Goal: Contribute content: Contribute content

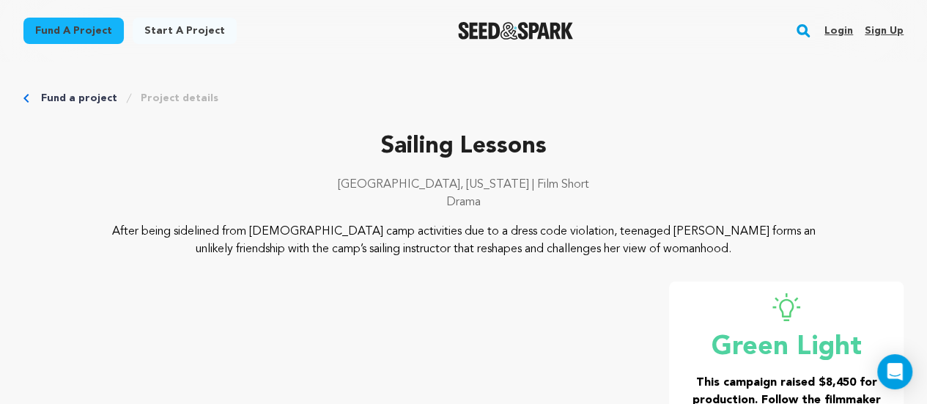
click at [842, 33] on link "Login" at bounding box center [838, 30] width 29 height 23
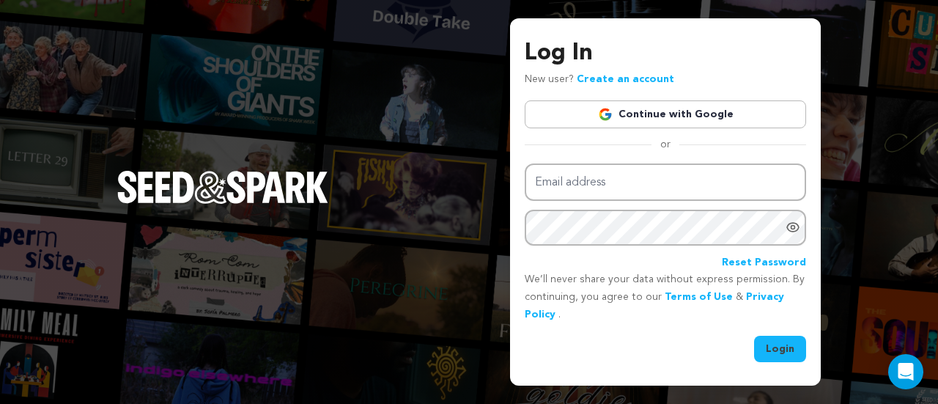
click at [602, 99] on div "Log In New user? Create an account Continue with Google or Email address Passwo…" at bounding box center [664, 199] width 281 height 326
click at [611, 119] on img at bounding box center [605, 114] width 15 height 15
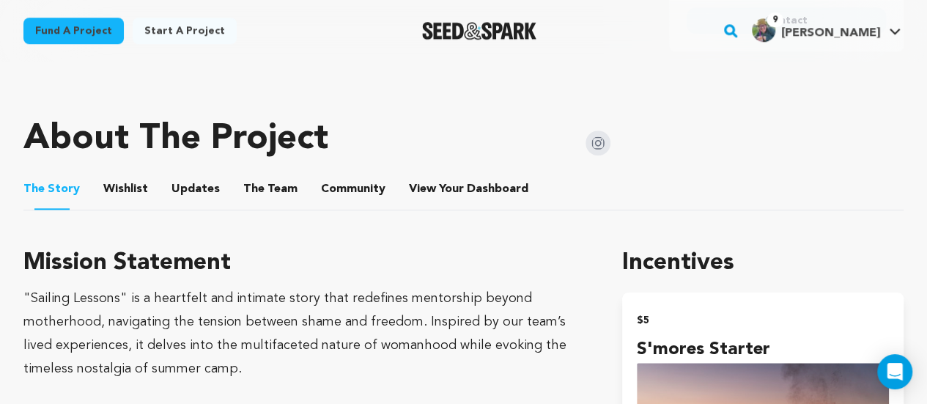
scroll to position [646, 0]
click at [409, 191] on button "View Your Dashboard" at bounding box center [426, 191] width 35 height 35
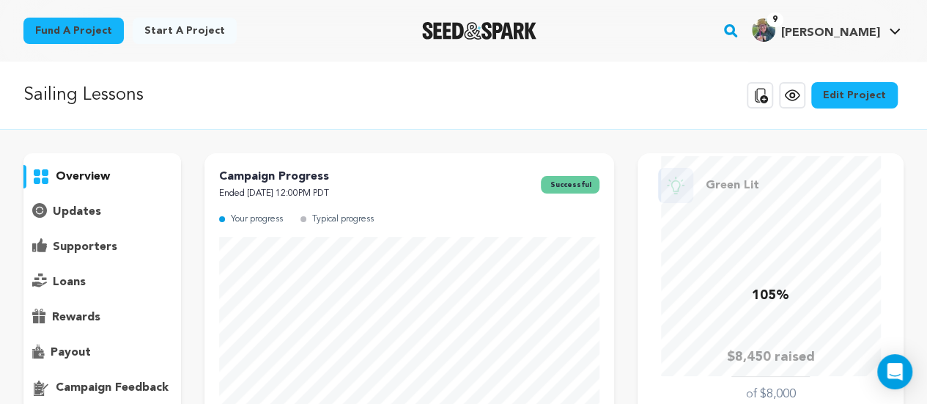
click at [91, 207] on p "updates" at bounding box center [77, 212] width 48 height 18
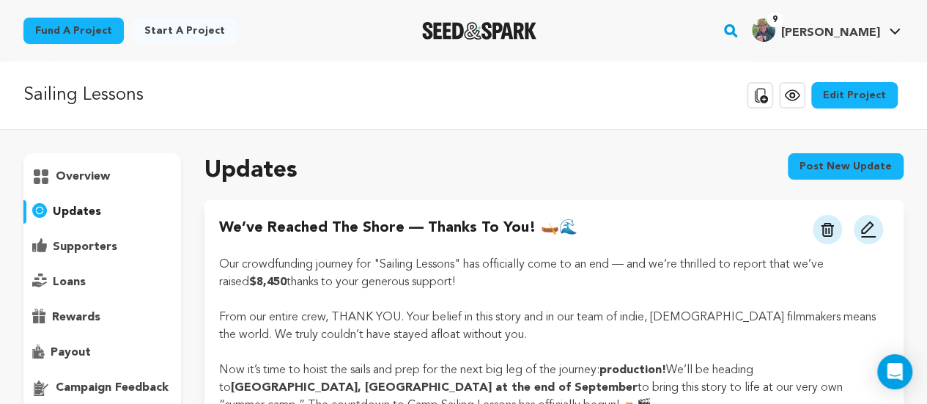
click at [853, 156] on button "Post new update" at bounding box center [845, 166] width 116 height 26
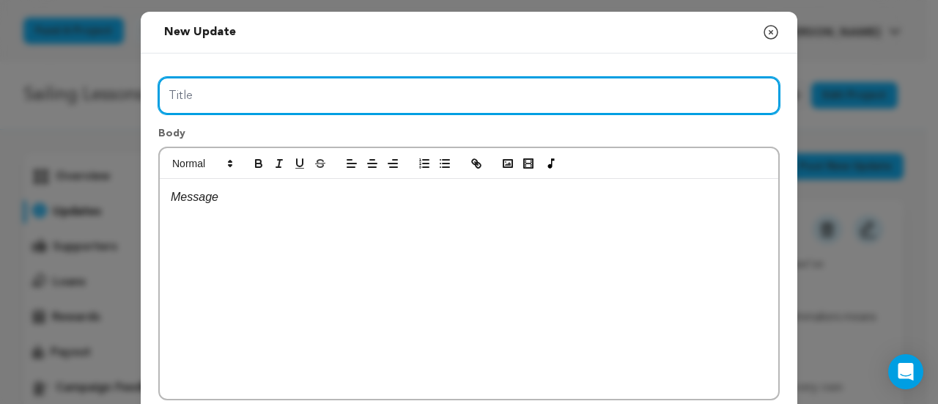
click at [236, 94] on input "Title" at bounding box center [468, 95] width 621 height 37
type input "M"
type input "Introducing [PERSON_NAME] as "[PERSON_NAME]!""
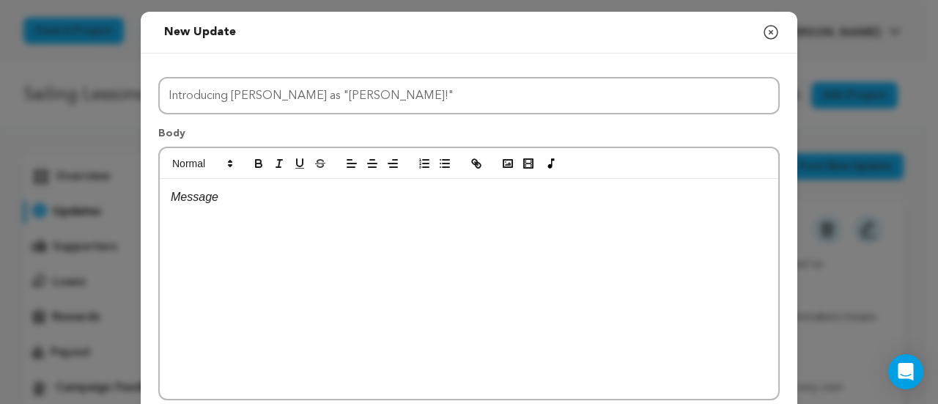
click at [185, 199] on p at bounding box center [469, 197] width 596 height 19
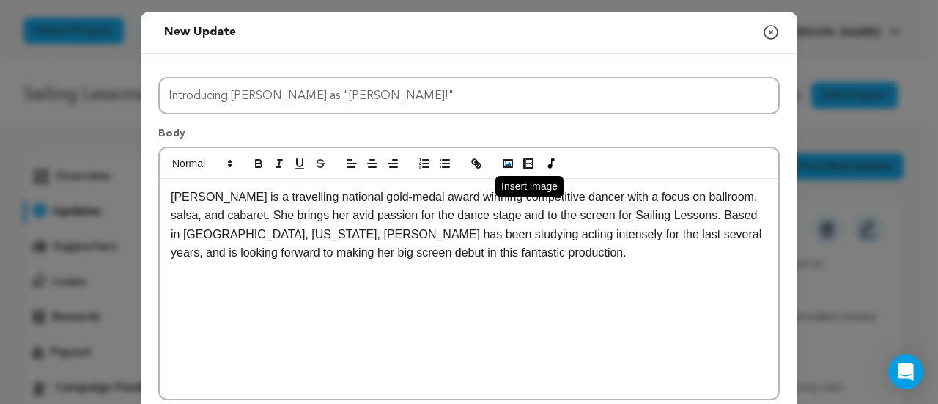
click at [501, 165] on icon "button" at bounding box center [507, 163] width 13 height 13
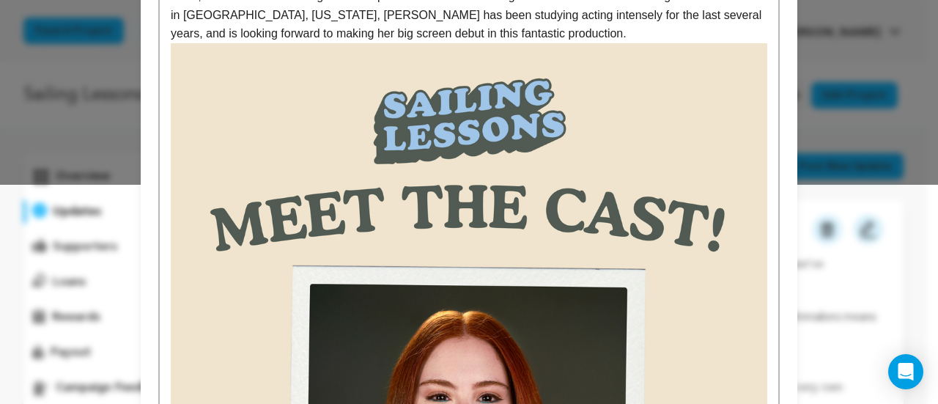
scroll to position [218, 0]
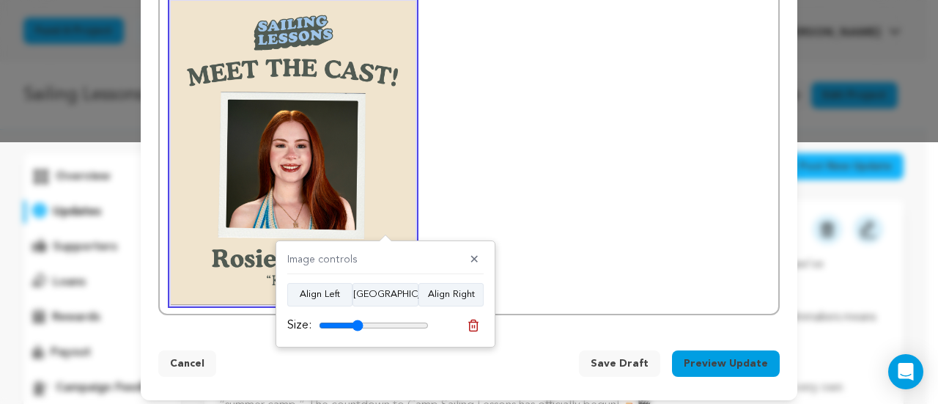
scroll to position [261, 0]
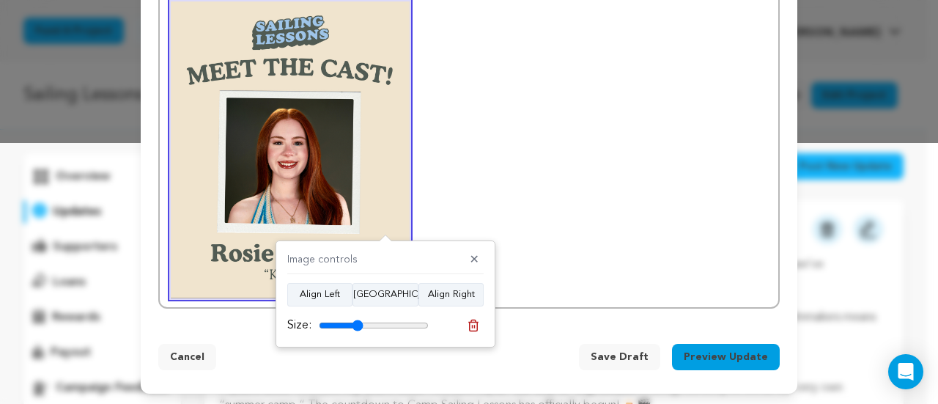
drag, startPoint x: 420, startPoint y: 326, endPoint x: 356, endPoint y: 325, distance: 64.5
type input "40"
click at [356, 325] on input "range" at bounding box center [374, 325] width 110 height 12
click at [391, 292] on button "Align Center" at bounding box center [385, 294] width 66 height 23
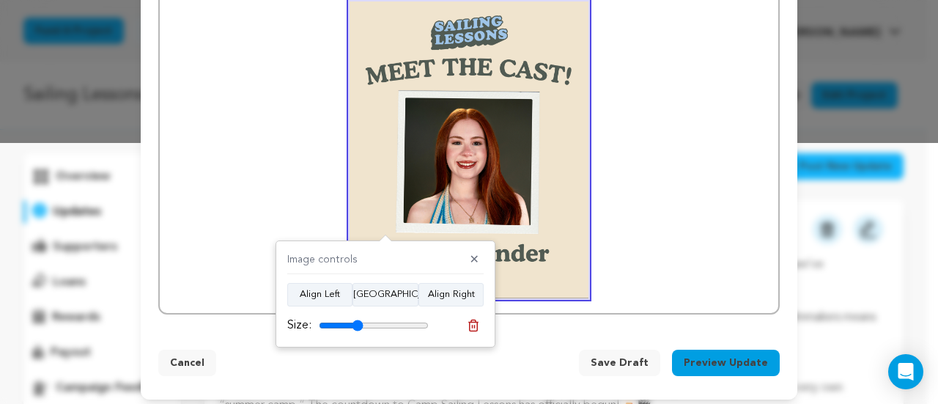
click at [708, 141] on p at bounding box center [469, 149] width 596 height 297
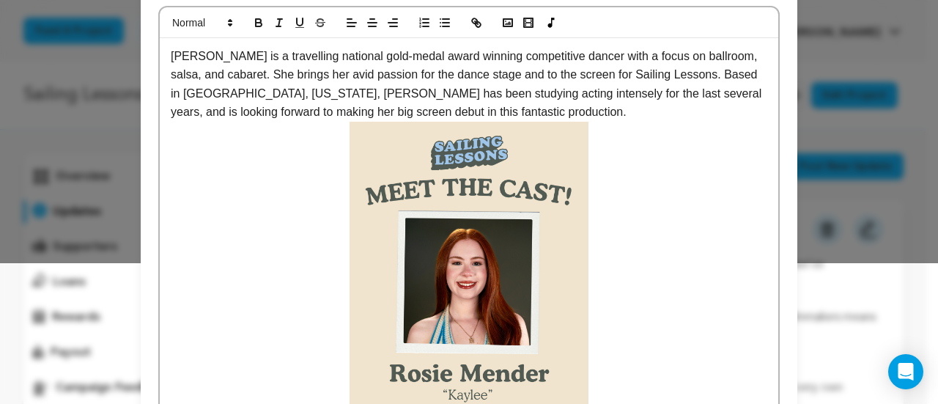
scroll to position [267, 0]
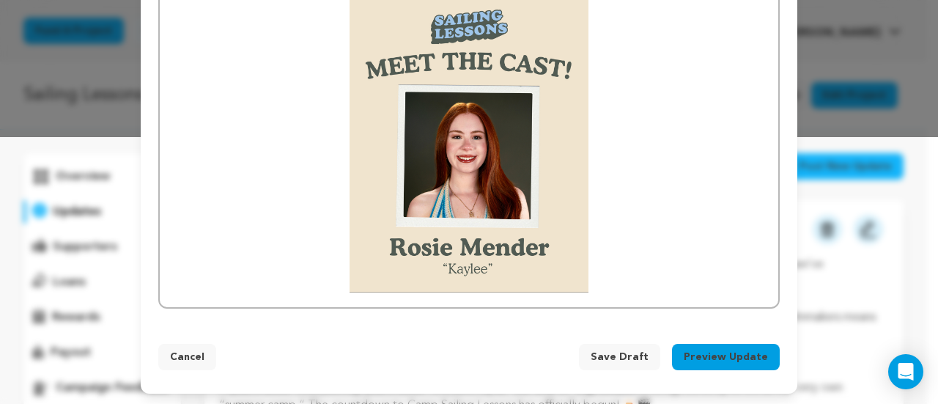
click at [487, 196] on img at bounding box center [468, 144] width 239 height 297
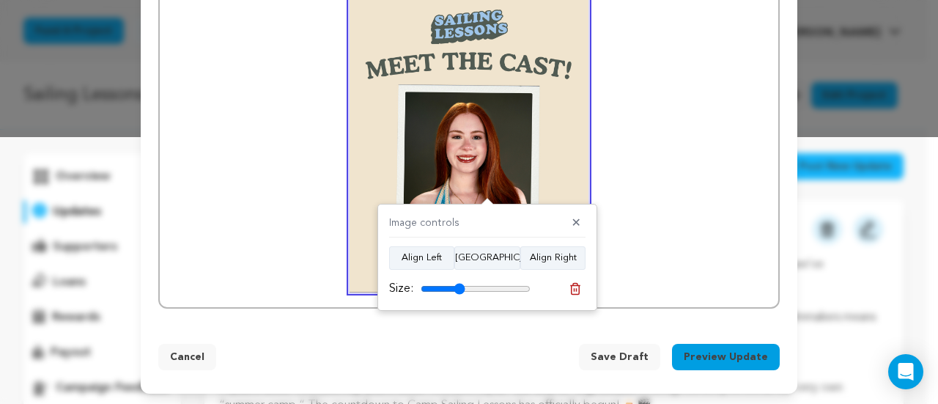
click at [732, 188] on p at bounding box center [469, 144] width 596 height 297
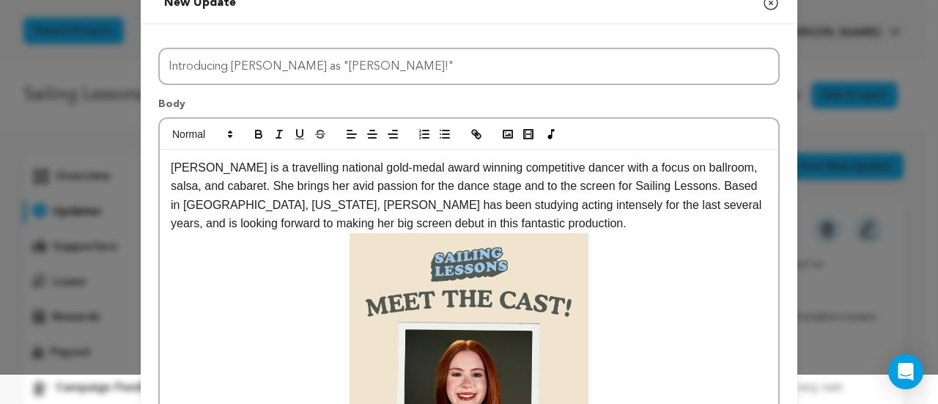
scroll to position [62, 0]
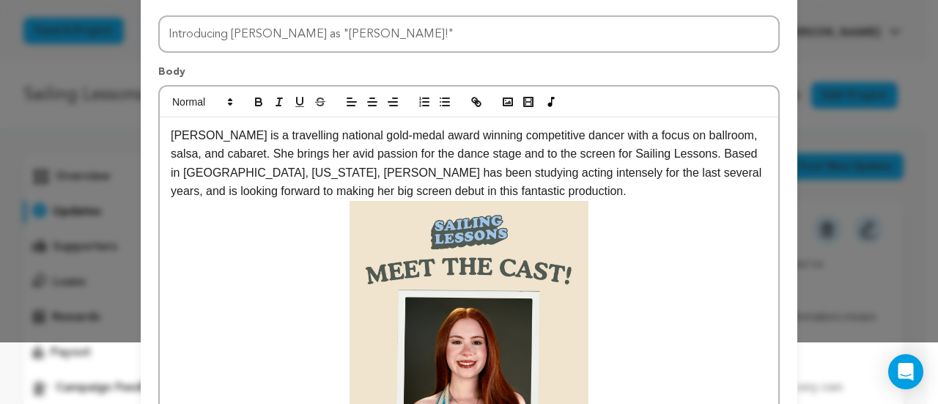
click at [441, 180] on p "Rosie Mender is a travelling national gold-medal award winning competitive danc…" at bounding box center [469, 163] width 596 height 75
click at [396, 191] on p "Rosie Mender is a travelling national gold-medal award winning competitive danc…" at bounding box center [469, 163] width 596 height 75
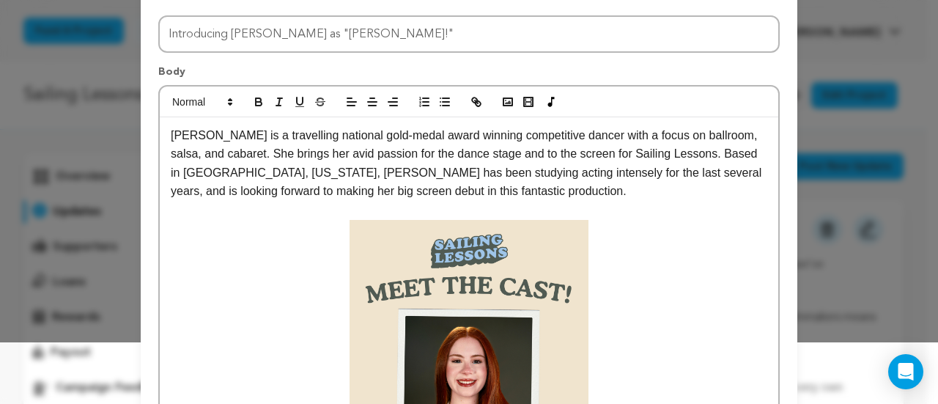
scroll to position [286, 0]
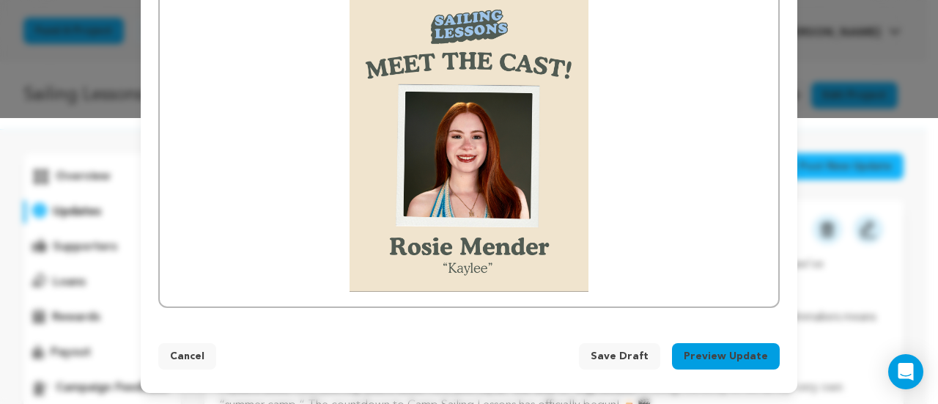
click at [709, 352] on button "Preview Update" at bounding box center [726, 356] width 108 height 26
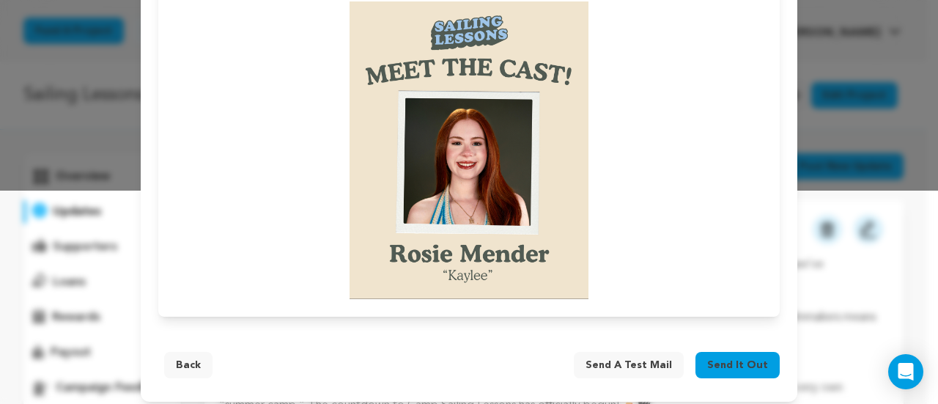
scroll to position [214, 0]
click at [166, 353] on button "Back" at bounding box center [188, 364] width 48 height 26
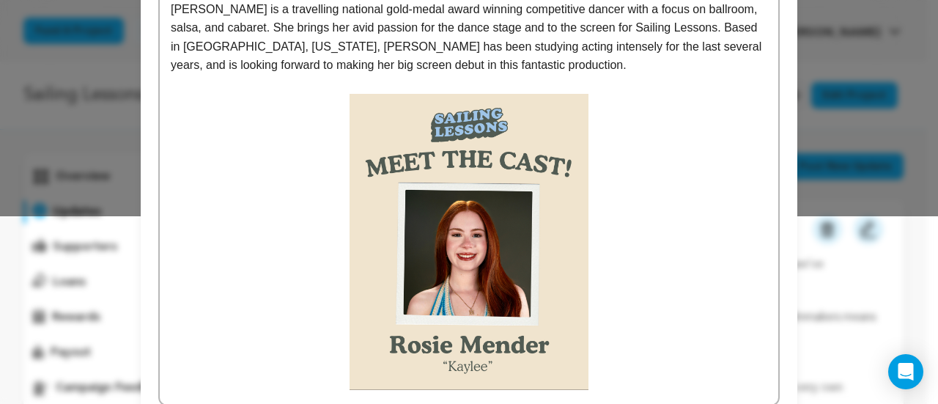
scroll to position [179, 0]
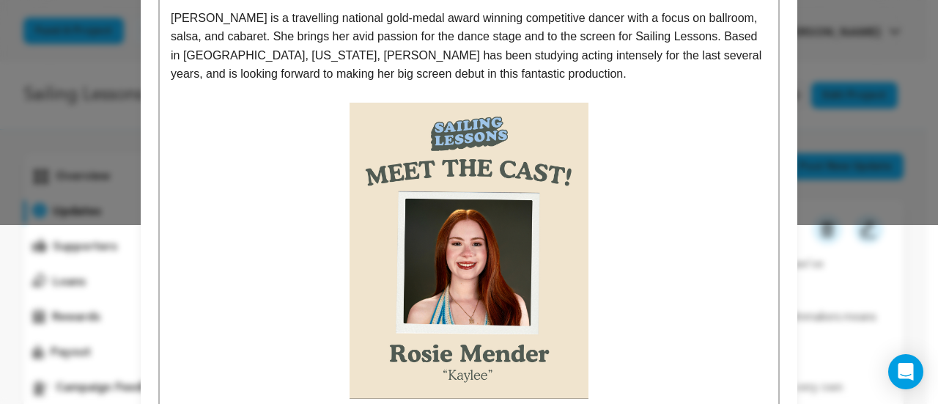
click at [602, 39] on p "Rosie Mender is a travelling national gold-medal award winning competitive danc…" at bounding box center [469, 46] width 596 height 75
click at [489, 38] on p "Rosie Mender is a travelling national gold-medal award winning competitive danc…" at bounding box center [469, 46] width 596 height 75
click at [570, 33] on p "Rosie Mender is a travelling national gold-medal award winning competitive danc…" at bounding box center [469, 46] width 596 height 75
click at [650, 36] on p "Rosie Mender is a travelling national gold-medal award winning competitive danc…" at bounding box center [469, 46] width 596 height 75
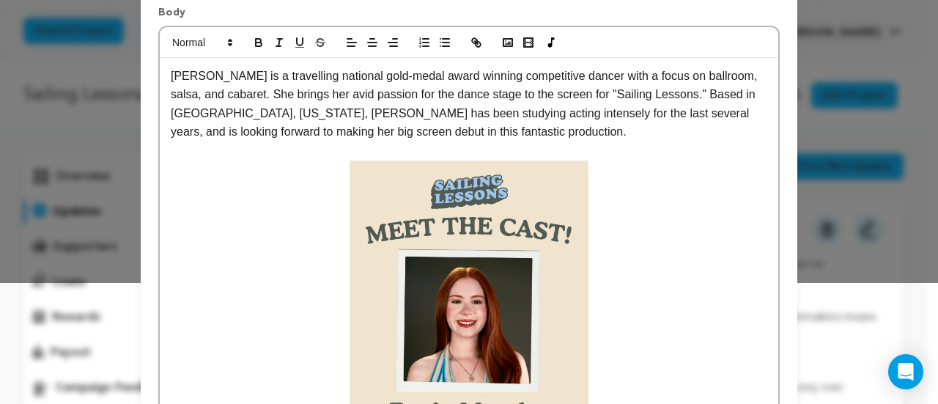
scroll to position [120, 0]
drag, startPoint x: 237, startPoint y: 79, endPoint x: 146, endPoint y: 70, distance: 91.3
click at [146, 70] on div "Title Introducing Rosie Mender as "Kaylee!" Body Rosie Mender is a travelling n…" at bounding box center [469, 211] width 656 height 557
click at [258, 41] on icon "button" at bounding box center [258, 43] width 13 height 13
click at [253, 231] on p at bounding box center [469, 309] width 596 height 297
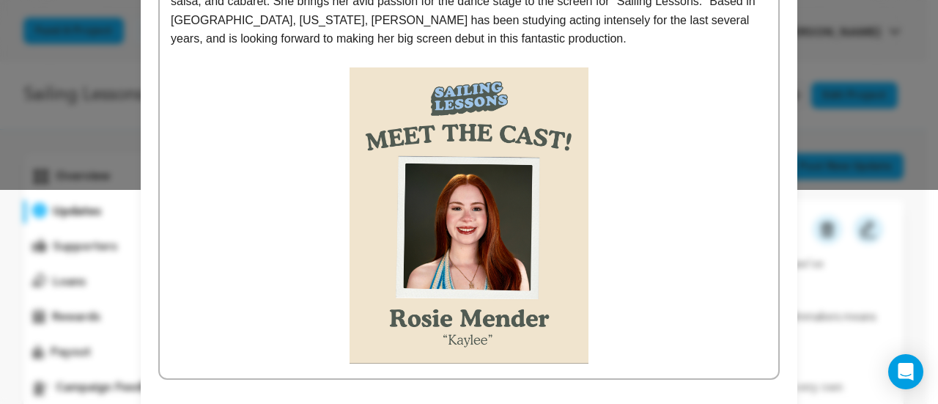
scroll to position [286, 0]
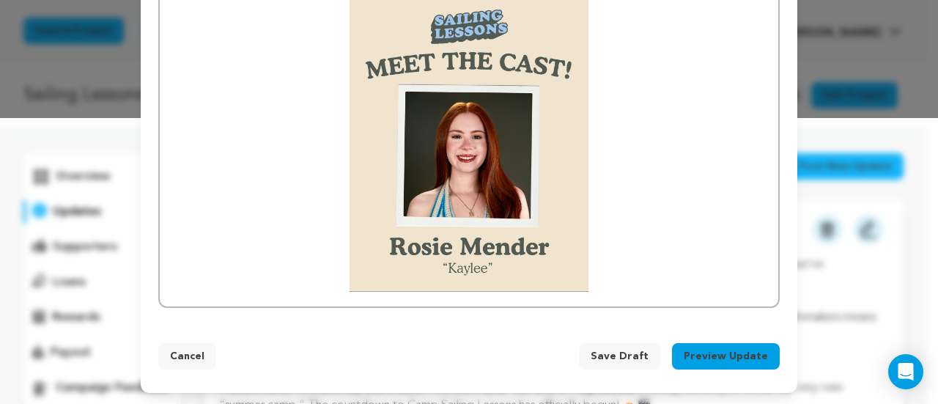
click at [740, 351] on button "Preview Update" at bounding box center [726, 356] width 108 height 26
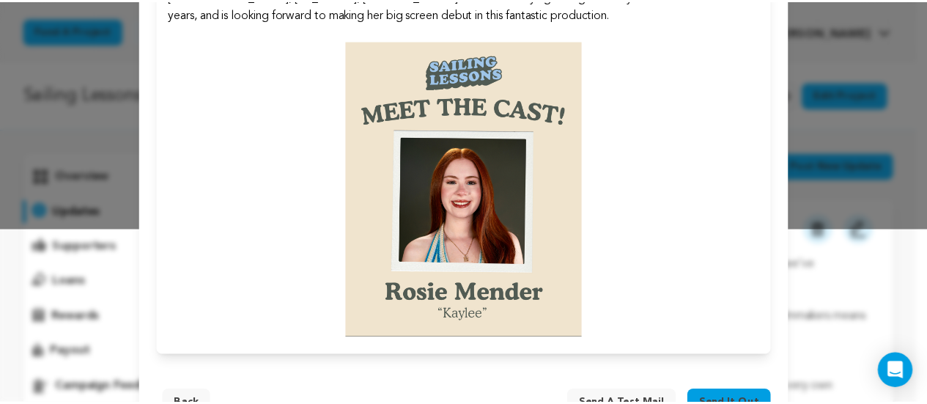
scroll to position [222, 0]
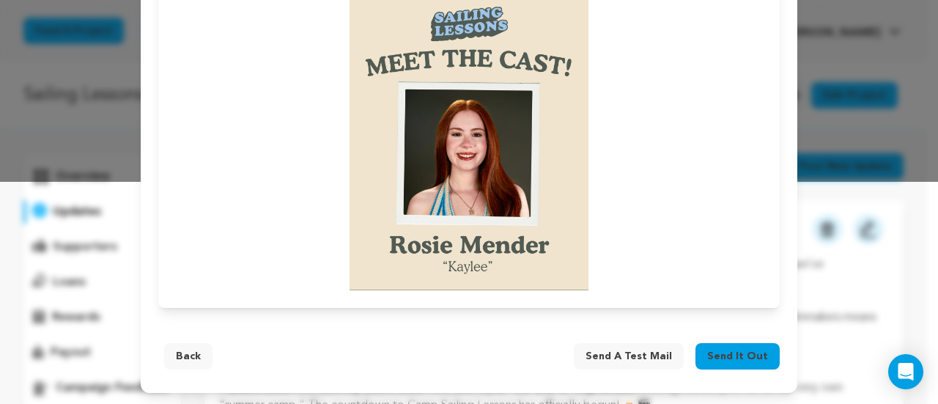
click at [717, 355] on span "Send it out" at bounding box center [737, 356] width 61 height 15
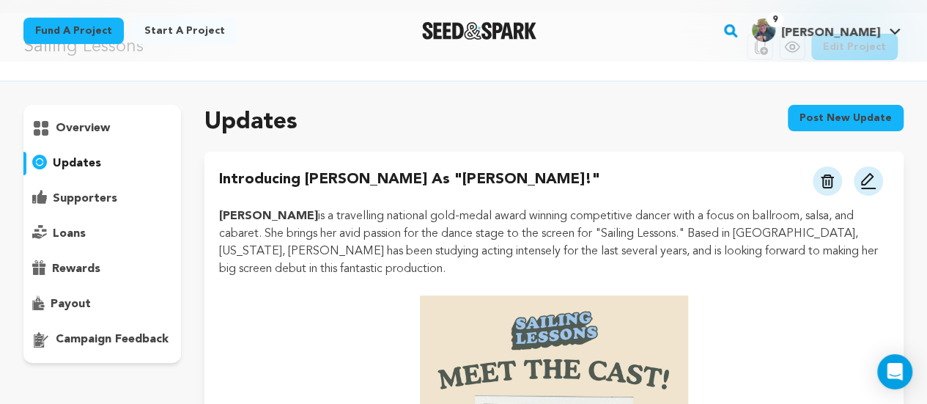
scroll to position [5, 0]
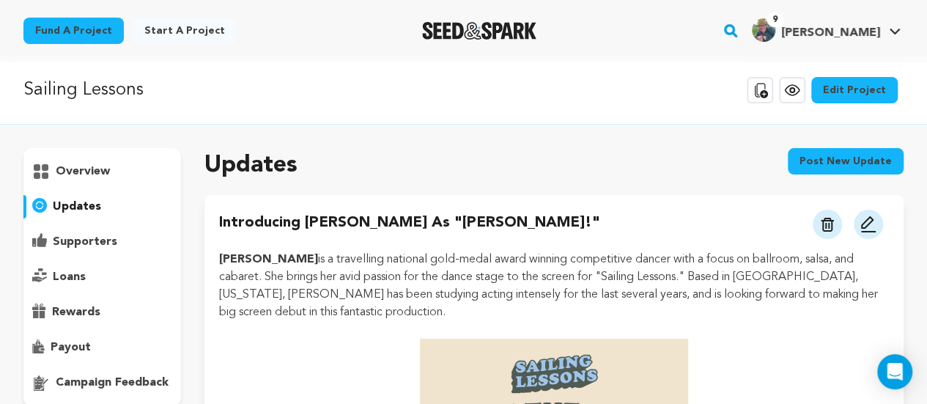
click at [801, 85] on icon at bounding box center [792, 90] width 18 height 18
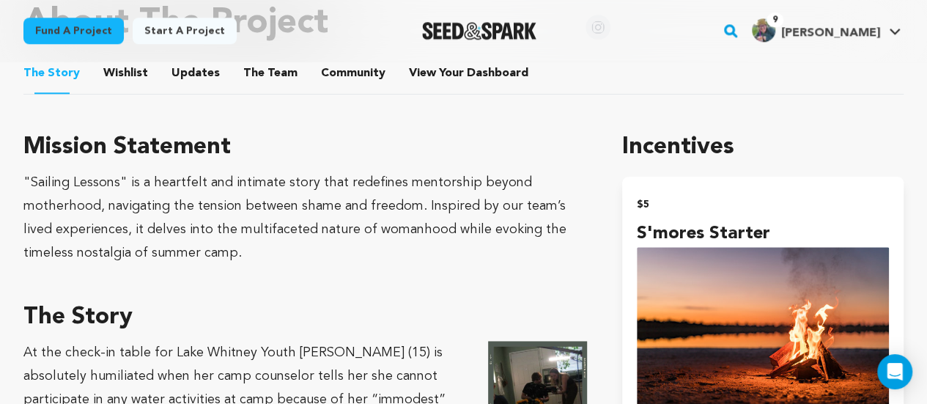
scroll to position [767, 0]
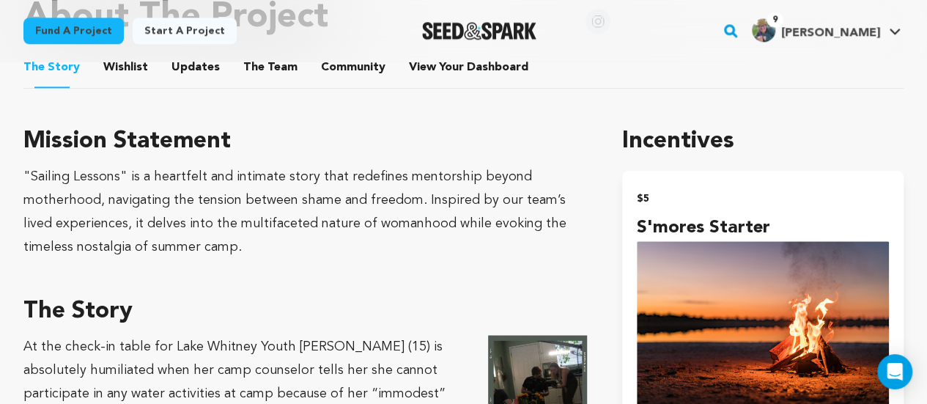
click at [186, 70] on button "Updates" at bounding box center [195, 70] width 35 height 35
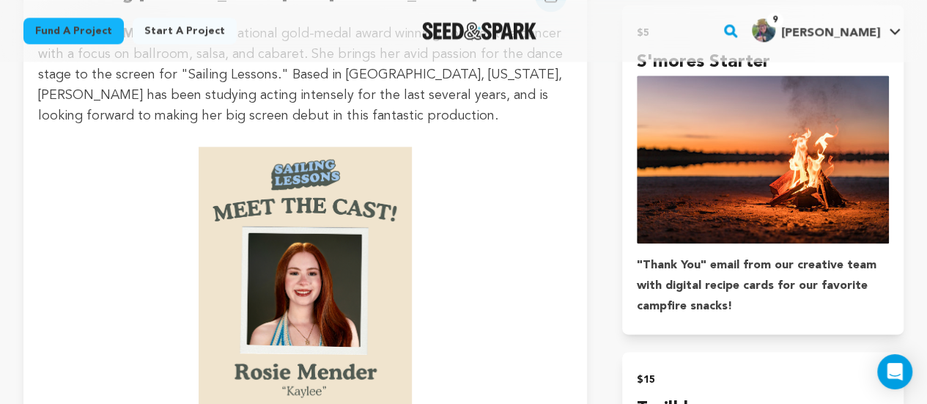
scroll to position [935, 0]
